Goal: Information Seeking & Learning: Learn about a topic

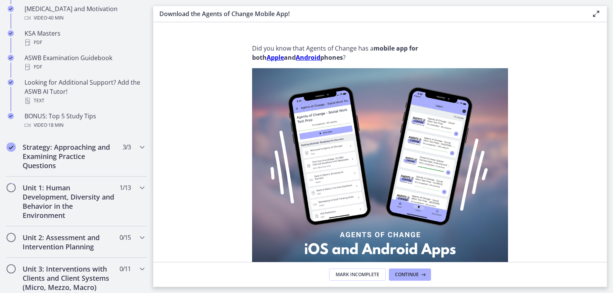
scroll to position [383, 0]
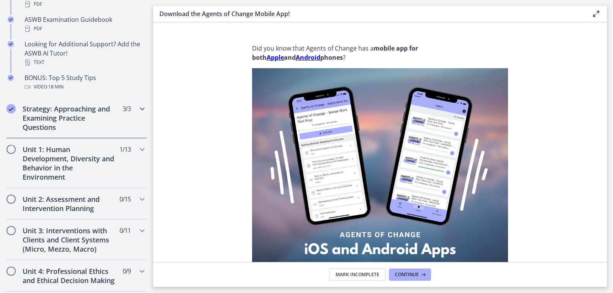
click at [59, 113] on h2 "Strategy: Approaching and Examining Practice Questions" at bounding box center [69, 118] width 93 height 28
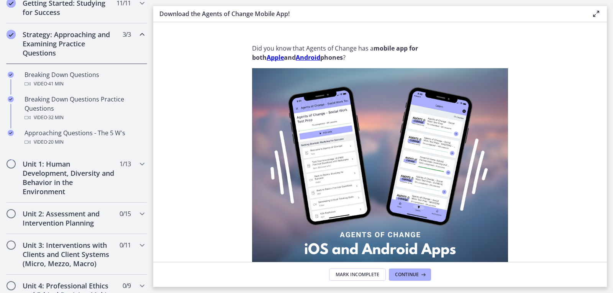
scroll to position [153, 0]
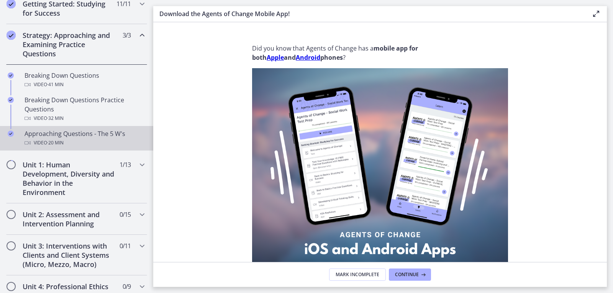
click at [59, 141] on span "· 20 min" at bounding box center [55, 142] width 16 height 9
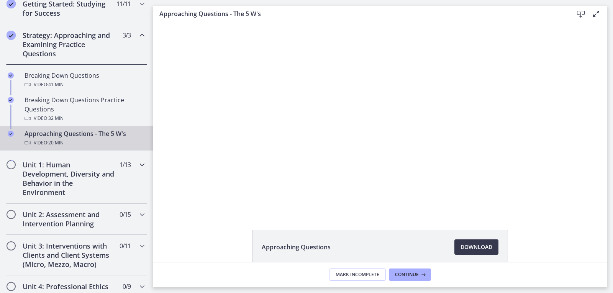
click at [64, 183] on h2 "Unit 1: Human Development, Diversity and Behavior in the Environment" at bounding box center [69, 178] width 93 height 37
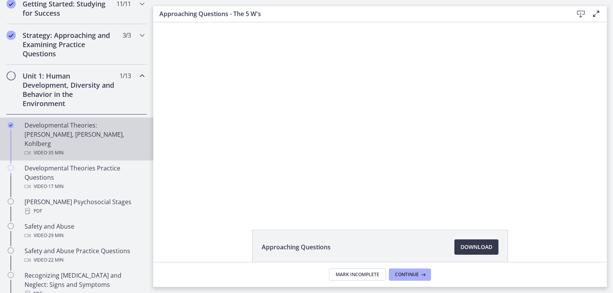
click at [79, 130] on div "Developmental Theories: [PERSON_NAME], [PERSON_NAME], Kohlberg Video · 35 min" at bounding box center [85, 139] width 120 height 37
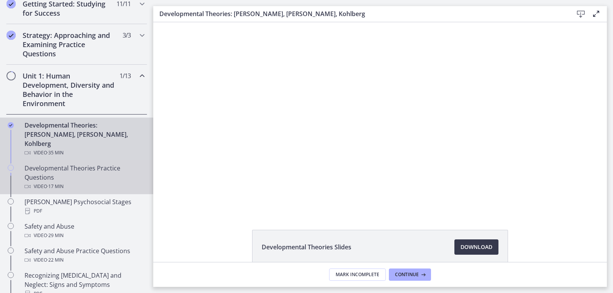
click at [59, 164] on div "Developmental Theories Practice Questions Video · 17 min" at bounding box center [85, 178] width 120 height 28
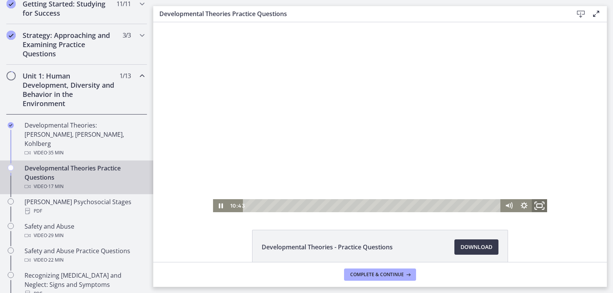
click at [537, 207] on rect "Fullscreen" at bounding box center [539, 206] width 5 height 4
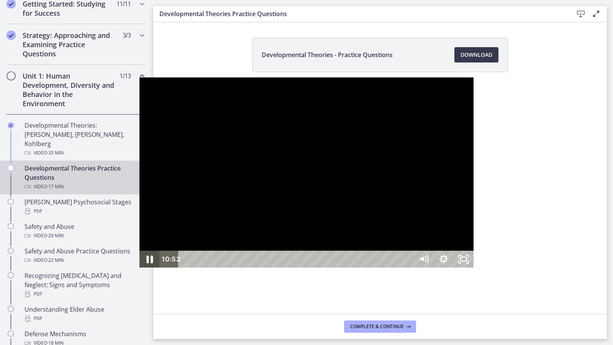
click at [138, 269] on icon "Pause" at bounding box center [150, 259] width 24 height 20
click at [139, 149] on div at bounding box center [306, 172] width 334 height 190
click at [408, 267] on div "12:26" at bounding box center [296, 259] width 223 height 17
click at [391, 267] on div "11:51" at bounding box center [296, 259] width 223 height 17
click at [138, 269] on icon "Pause" at bounding box center [150, 259] width 24 height 20
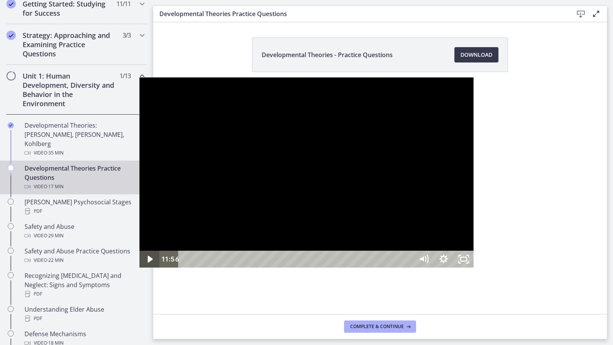
click at [140, 267] on icon "Play Video" at bounding box center [150, 259] width 20 height 17
click at [139, 267] on icon "Pause" at bounding box center [149, 259] width 20 height 17
click at [140, 267] on icon "Play Video" at bounding box center [150, 259] width 20 height 17
click at [409, 267] on div "13:24" at bounding box center [296, 259] width 223 height 17
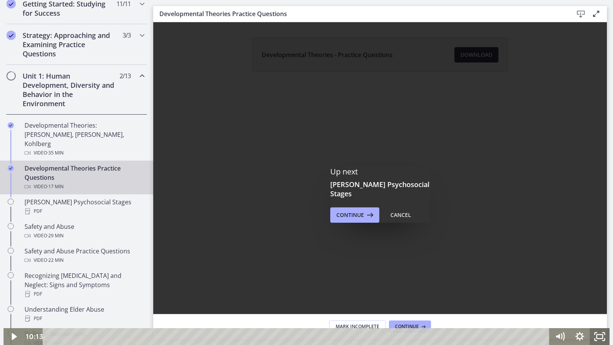
click at [599, 293] on icon "Fullscreen" at bounding box center [600, 336] width 20 height 17
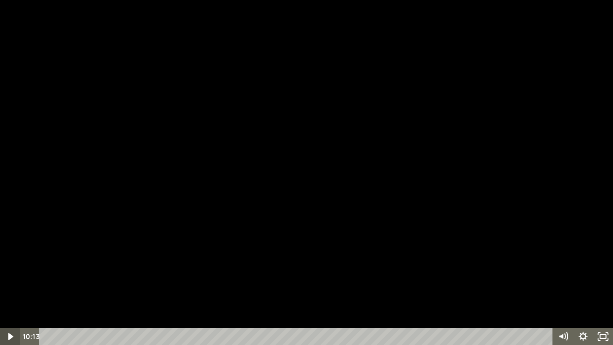
click at [13, 293] on icon "Play Video" at bounding box center [11, 336] width 20 height 17
click at [14, 293] on icon "Pause" at bounding box center [10, 336] width 24 height 20
click at [604, 293] on icon "Unfullscreen" at bounding box center [603, 336] width 24 height 20
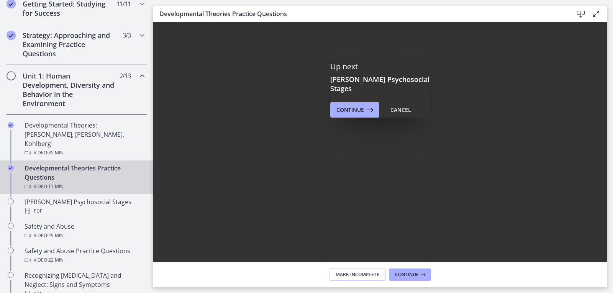
scroll to position [192, 0]
click at [411, 277] on span "Continue" at bounding box center [407, 275] width 24 height 6
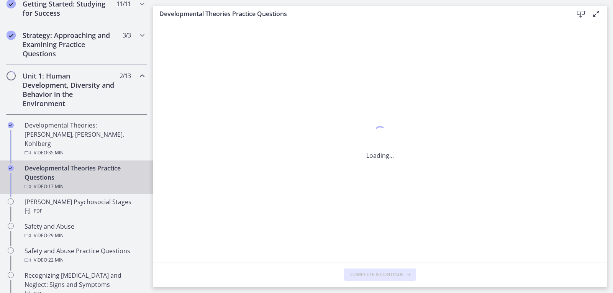
scroll to position [0, 0]
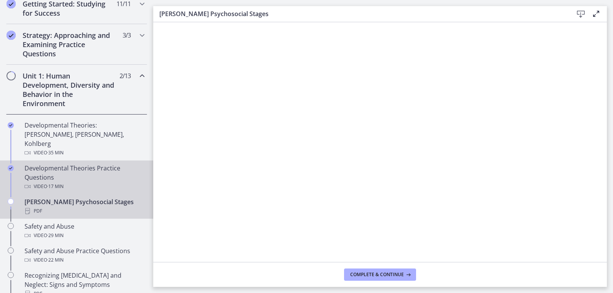
click at [61, 164] on div "Developmental Theories Practice Questions Video · 17 min" at bounding box center [85, 178] width 120 height 28
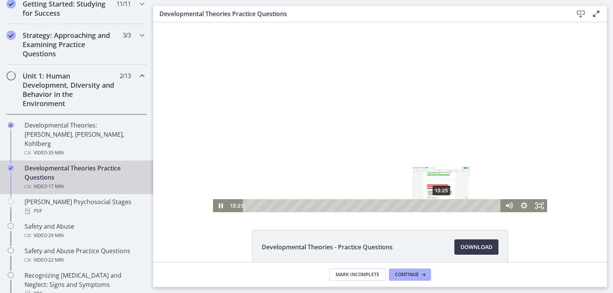
click at [439, 205] on div "13:25" at bounding box center [373, 205] width 249 height 13
click at [450, 206] on div "14:12" at bounding box center [373, 205] width 249 height 13
click at [461, 206] on div "14:56" at bounding box center [373, 205] width 249 height 13
drag, startPoint x: 218, startPoint y: 205, endPoint x: 209, endPoint y: 205, distance: 8.8
click at [218, 205] on icon "Pause" at bounding box center [220, 205] width 15 height 13
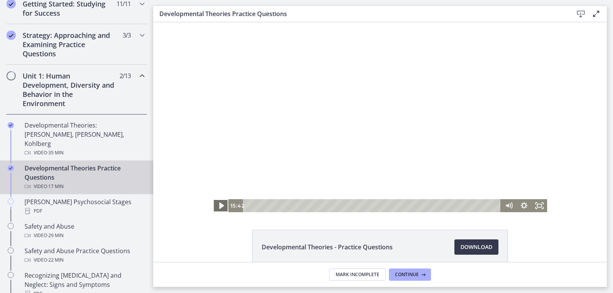
click at [216, 208] on icon "Play Video" at bounding box center [221, 206] width 18 height 16
click at [457, 206] on div "14:42" at bounding box center [373, 205] width 249 height 13
drag, startPoint x: 505, startPoint y: 161, endPoint x: 507, endPoint y: 182, distance: 21.6
click at [507, 182] on div "Volume" at bounding box center [509, 182] width 6 height 6
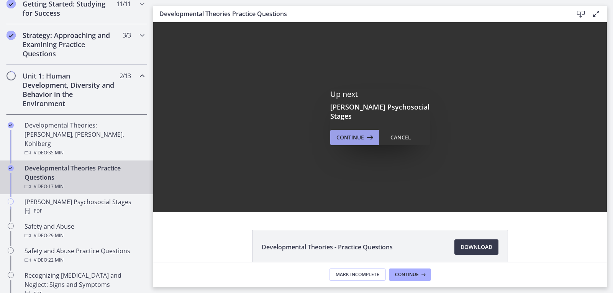
click at [354, 133] on span "Continue" at bounding box center [350, 137] width 28 height 9
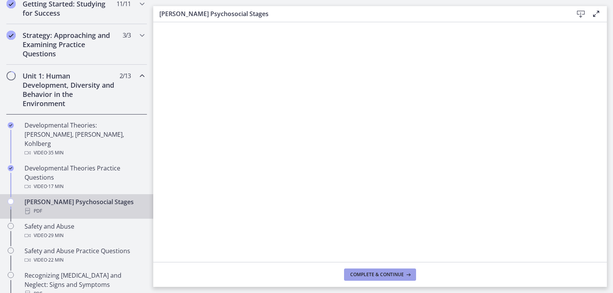
click at [377, 277] on span "Complete & continue" at bounding box center [377, 275] width 54 height 6
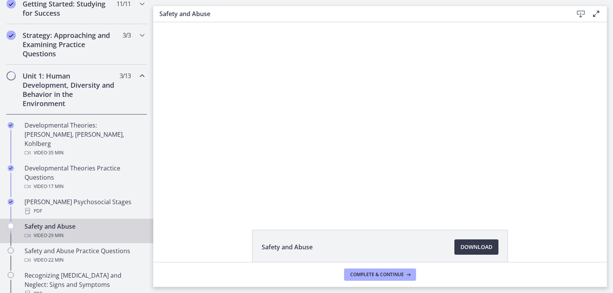
click at [565, 244] on div "Safety and Abuse Download Opens in a new window" at bounding box center [380, 265] width 454 height 71
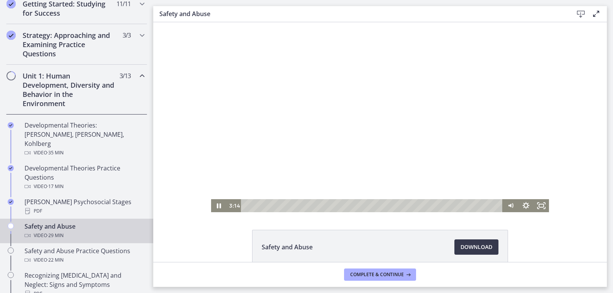
click at [304, 143] on div at bounding box center [380, 117] width 338 height 190
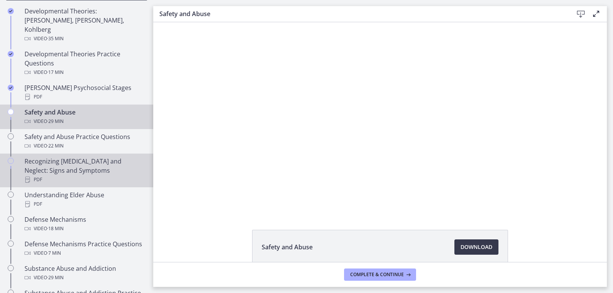
scroll to position [268, 0]
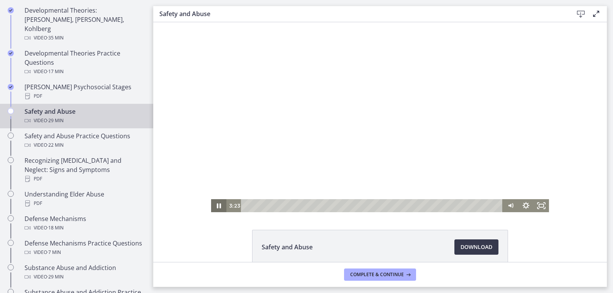
click at [219, 207] on icon "Pause" at bounding box center [218, 205] width 15 height 13
click at [219, 207] on icon "Play Video" at bounding box center [219, 205] width 15 height 13
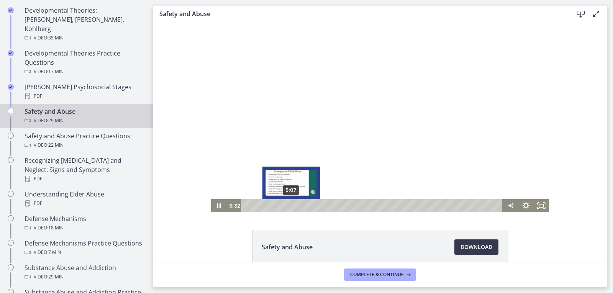
click at [288, 205] on div "5:07" at bounding box center [373, 205] width 252 height 13
click at [296, 205] on div "6:00" at bounding box center [373, 205] width 252 height 13
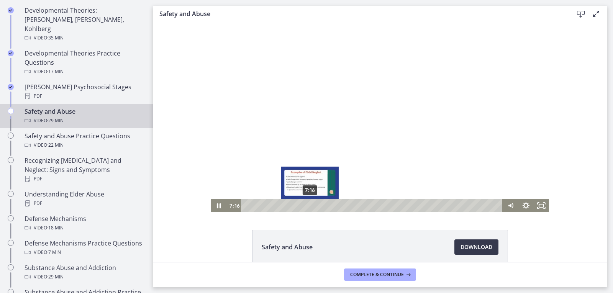
click at [307, 204] on div "7:16" at bounding box center [373, 205] width 252 height 13
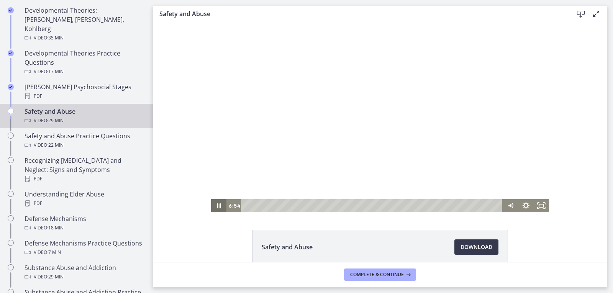
click at [216, 208] on icon "Pause" at bounding box center [218, 205] width 15 height 13
click at [218, 204] on icon "Play Video" at bounding box center [219, 205] width 15 height 13
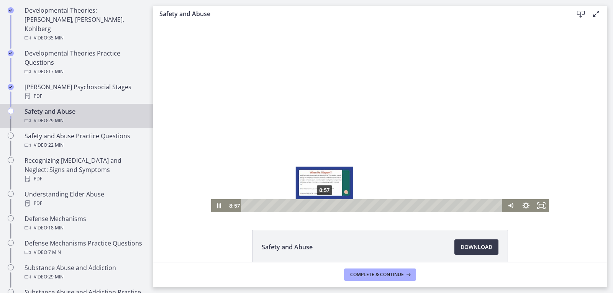
click at [322, 207] on div "8:57" at bounding box center [373, 205] width 252 height 13
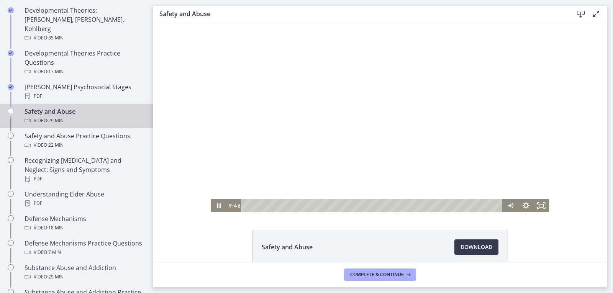
scroll to position [38, 0]
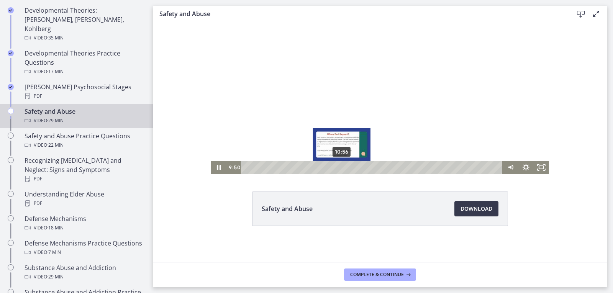
click at [339, 167] on div "10:56" at bounding box center [373, 167] width 252 height 13
click at [340, 167] on div "Playbar" at bounding box center [342, 167] width 4 height 4
click at [342, 168] on div "11:17" at bounding box center [373, 167] width 252 height 13
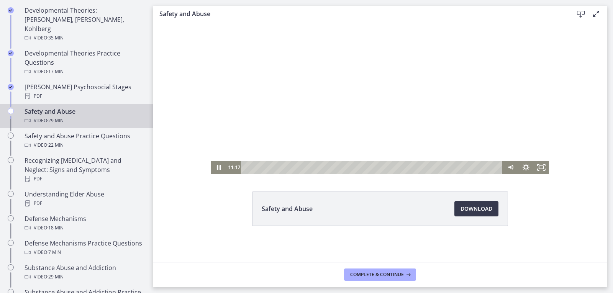
scroll to position [0, 0]
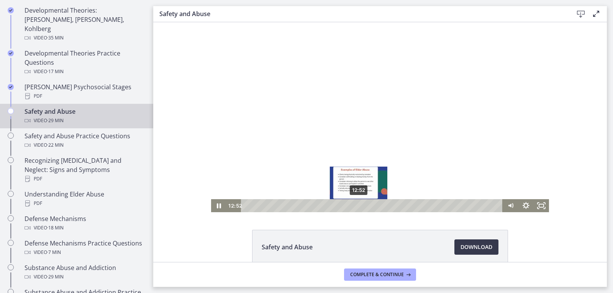
click at [356, 206] on div "12:52" at bounding box center [373, 205] width 252 height 13
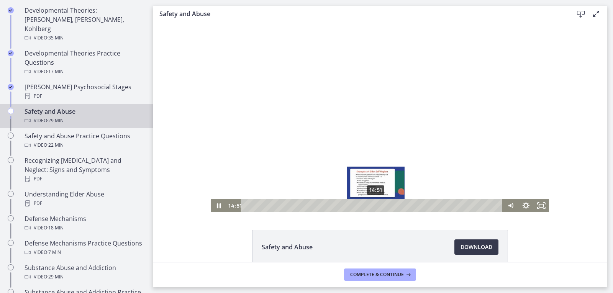
click at [373, 207] on div "14:51" at bounding box center [373, 205] width 252 height 13
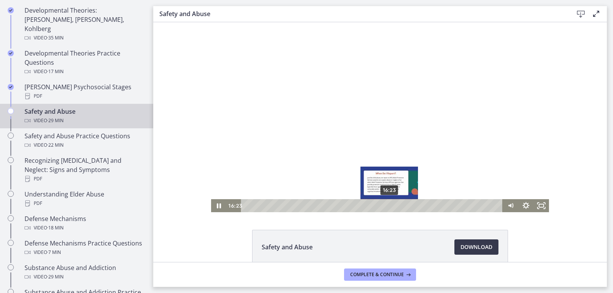
click at [386, 206] on div "16:23" at bounding box center [373, 205] width 252 height 13
click at [388, 206] on div "Playbar" at bounding box center [390, 205] width 4 height 4
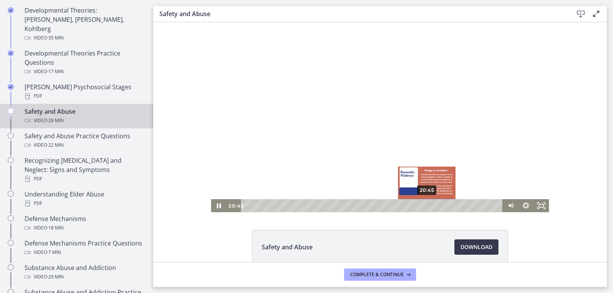
click at [424, 207] on div "20:45" at bounding box center [373, 205] width 252 height 13
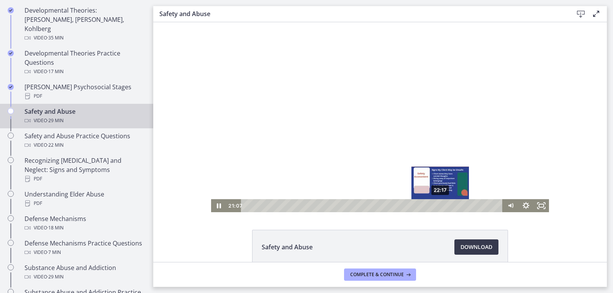
click at [438, 207] on div "22:17" at bounding box center [373, 205] width 252 height 13
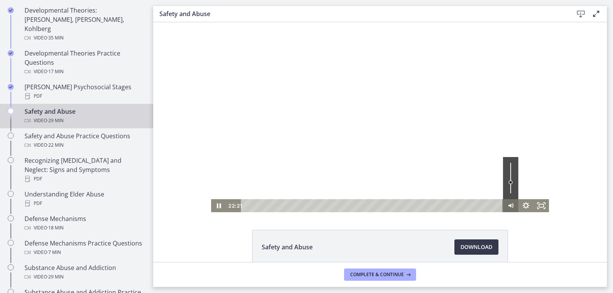
click at [508, 205] on icon "Mute" at bounding box center [509, 206] width 3 height 4
click at [508, 205] on icon "Unmute" at bounding box center [509, 206] width 3 height 4
click at [508, 205] on icon "Mute" at bounding box center [510, 205] width 4 height 5
click at [508, 206] on icon "Unmute" at bounding box center [509, 206] width 3 height 4
click at [508, 181] on div "Volume" at bounding box center [511, 181] width 6 height 6
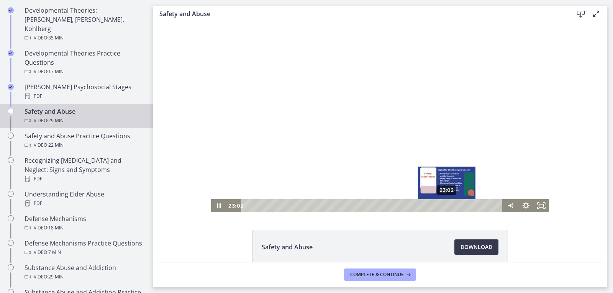
click at [444, 205] on div "23:02" at bounding box center [373, 205] width 252 height 13
click at [448, 205] on div "23:26" at bounding box center [373, 205] width 252 height 13
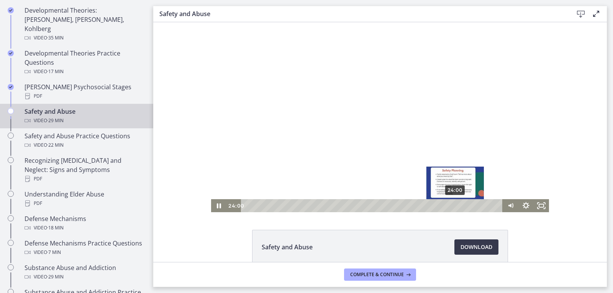
click at [453, 205] on div "24:00" at bounding box center [373, 205] width 252 height 13
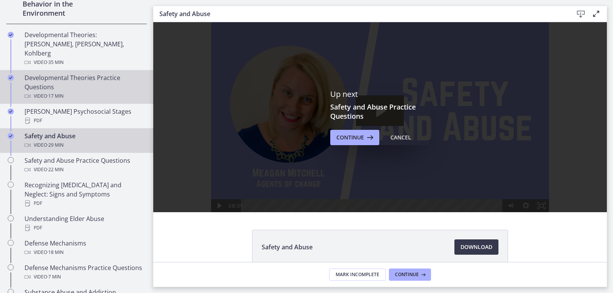
scroll to position [230, 0]
